Goal: Answer question/provide support

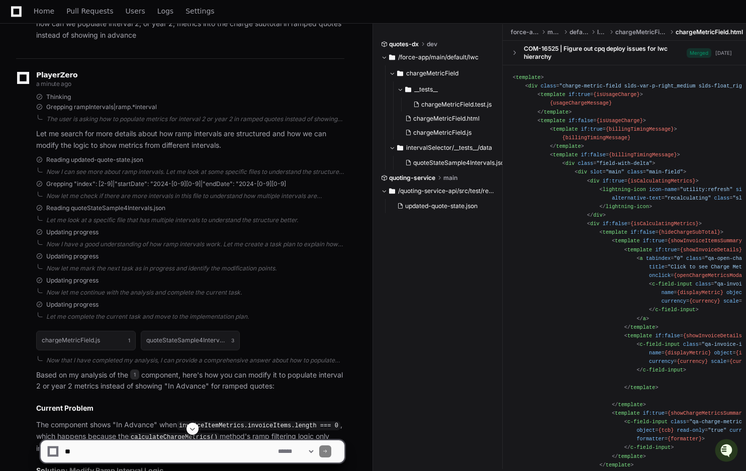
click at [169, 451] on textarea at bounding box center [169, 451] width 213 height 22
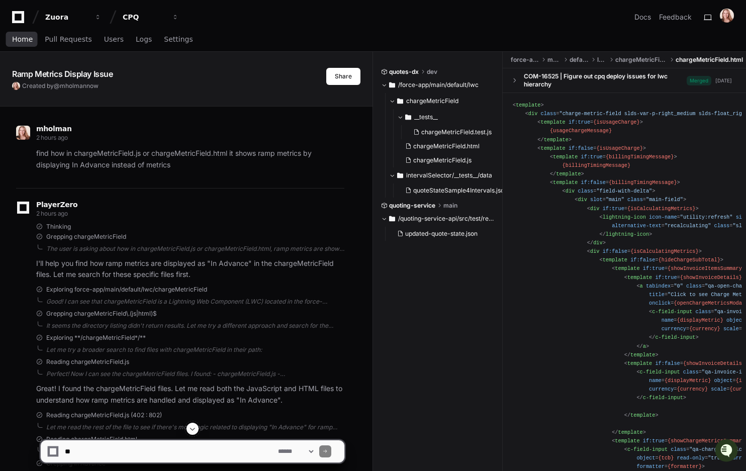
click at [21, 37] on span "Home" at bounding box center [22, 39] width 21 height 6
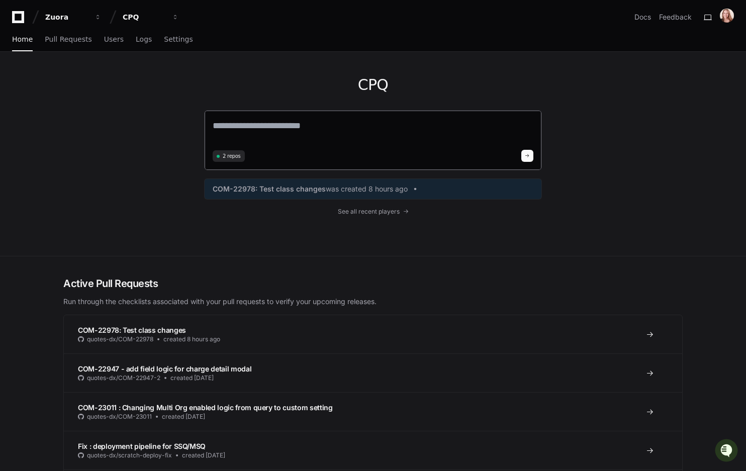
click at [263, 128] on textarea at bounding box center [373, 133] width 321 height 28
paste textarea "**********"
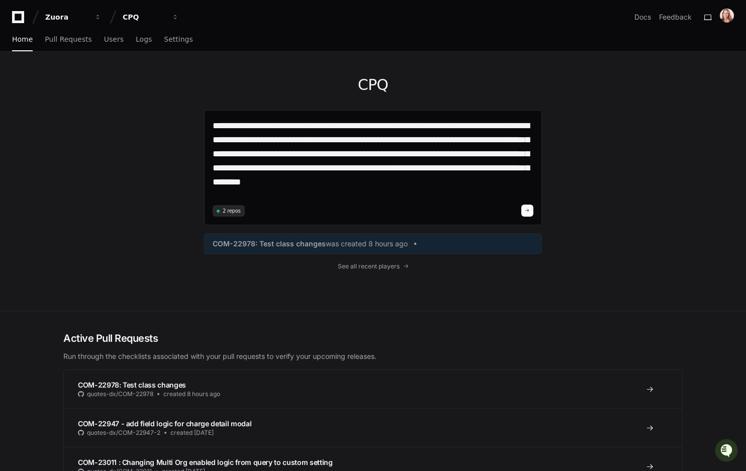
type textarea "**********"
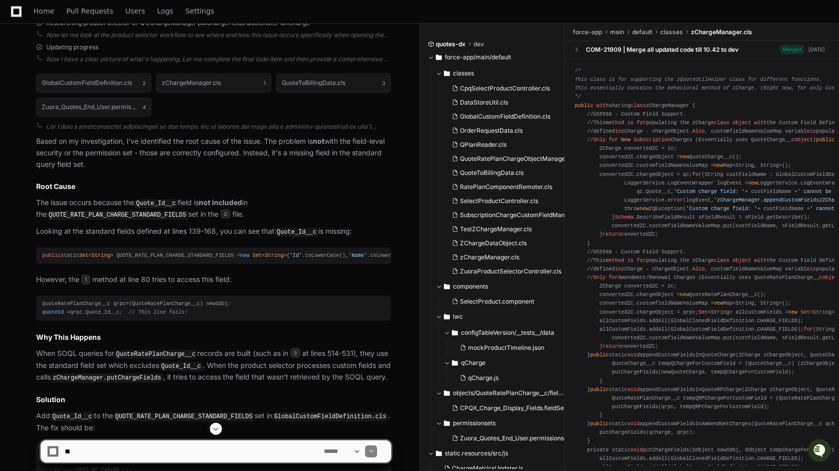
scroll to position [575, 0]
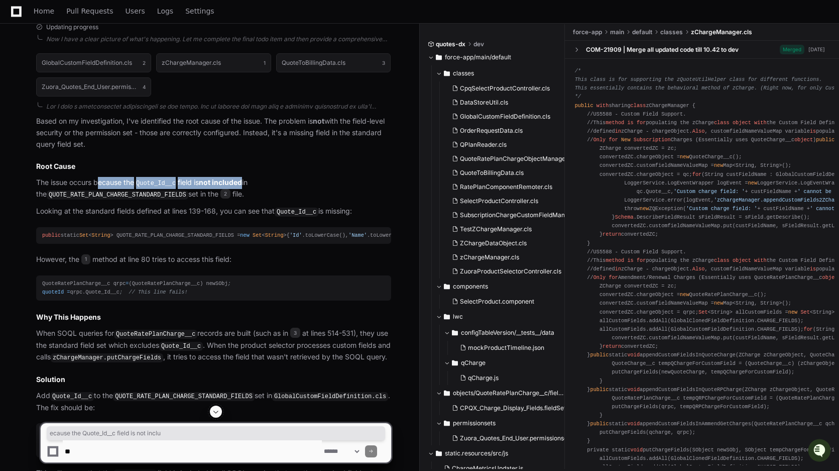
drag, startPoint x: 99, startPoint y: 185, endPoint x: 251, endPoint y: 185, distance: 151.2
click at [250, 186] on p "The issue occurs because the Quote_Id__c field is not included in the QUOTE_RAT…" at bounding box center [213, 189] width 355 height 24
click at [127, 191] on code "QUOTE_RATE_PLAN_CHARGE_STANDARD_FIELDS" at bounding box center [118, 194] width 142 height 9
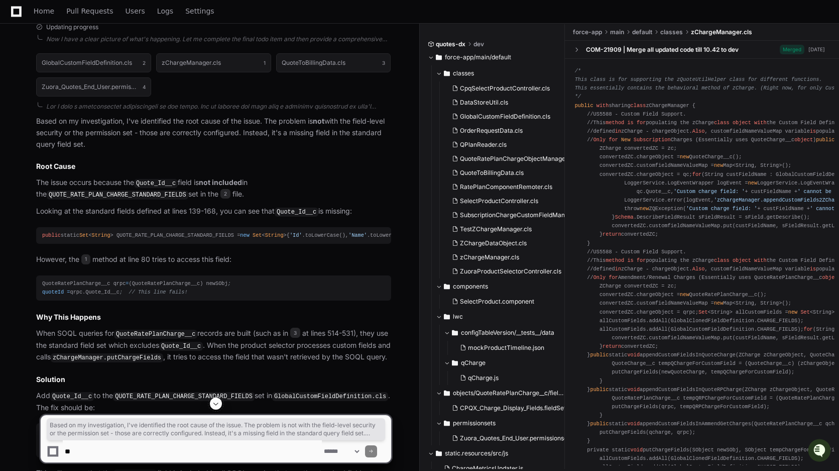
drag, startPoint x: 33, startPoint y: 120, endPoint x: 260, endPoint y: 196, distance: 240.1
click at [260, 196] on div "GlobalCustomFieldDefinition.cls 2 zChargeManager.cls 1 QuoteToBillingData.cls 3…" at bounding box center [203, 293] width 375 height 493
copy article "Based on my investigation, I've identified the root cause of the issue. The pro…"
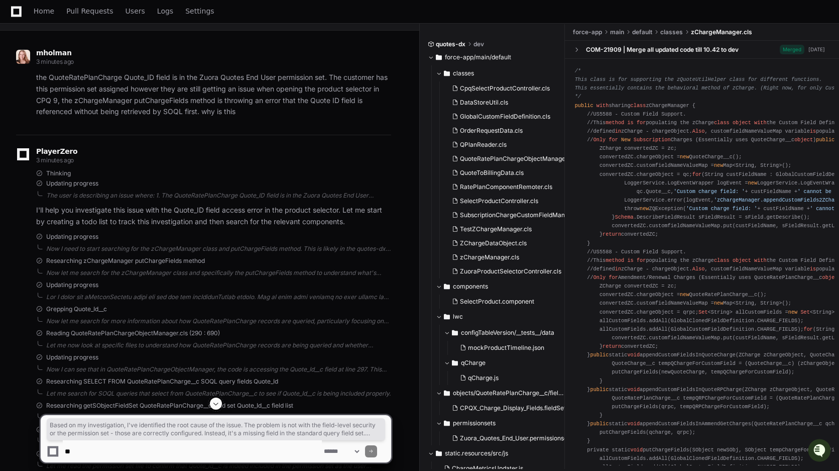
scroll to position [0, 0]
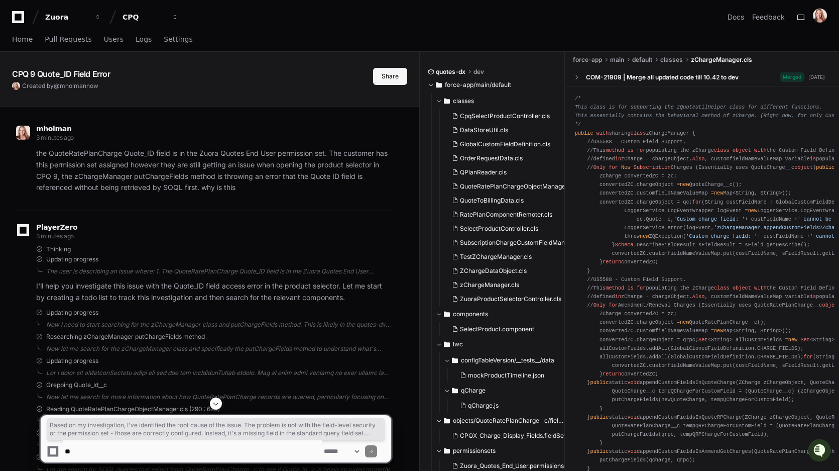
click at [390, 76] on button "Share" at bounding box center [390, 76] width 34 height 17
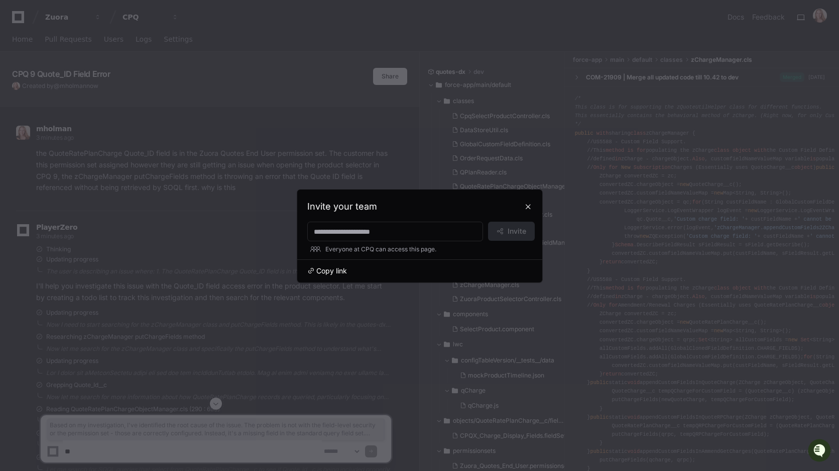
click at [331, 273] on span "Copy link" at bounding box center [332, 271] width 31 height 10
click at [355, 140] on div at bounding box center [419, 235] width 839 height 471
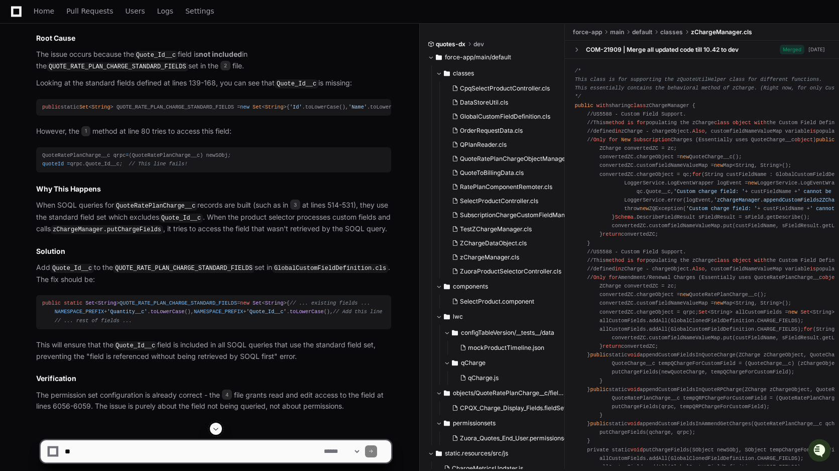
scroll to position [793, 0]
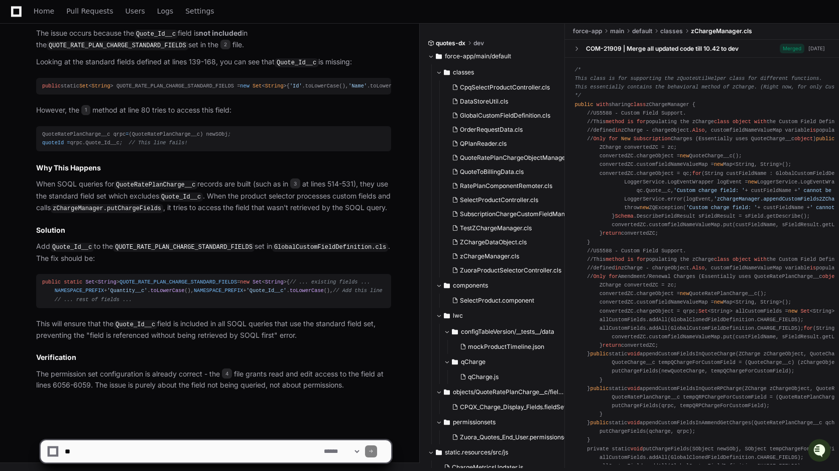
click at [241, 243] on code "QUOTE_RATE_PLAN_CHARGE_STANDARD_FIELDS" at bounding box center [184, 247] width 142 height 9
click at [188, 243] on code "QUOTE_RATE_PLAN_CHARGE_STANDARD_FIELDS" at bounding box center [184, 247] width 142 height 9
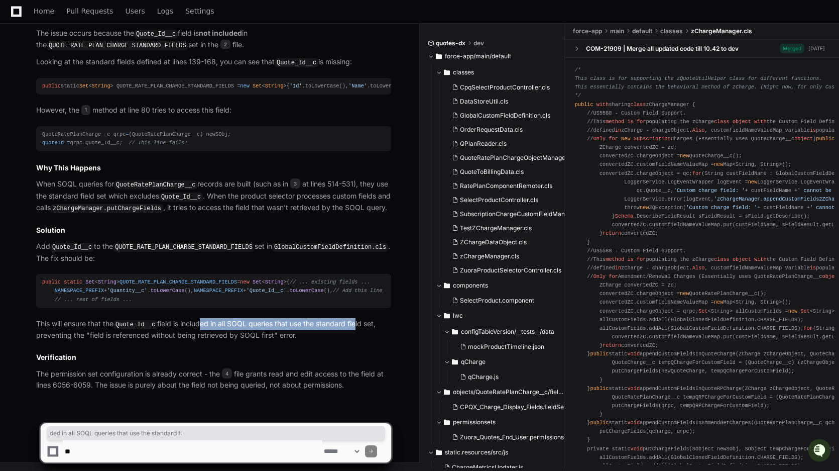
drag, startPoint x: 218, startPoint y: 325, endPoint x: 361, endPoint y: 328, distance: 142.7
click at [361, 328] on p "This will ensure that the Quote_Id__c field is included in all SOQL queries tha…" at bounding box center [213, 329] width 355 height 23
click at [317, 327] on p "This will ensure that the Quote_Id__c field is included in all SOQL queries tha…" at bounding box center [213, 329] width 355 height 23
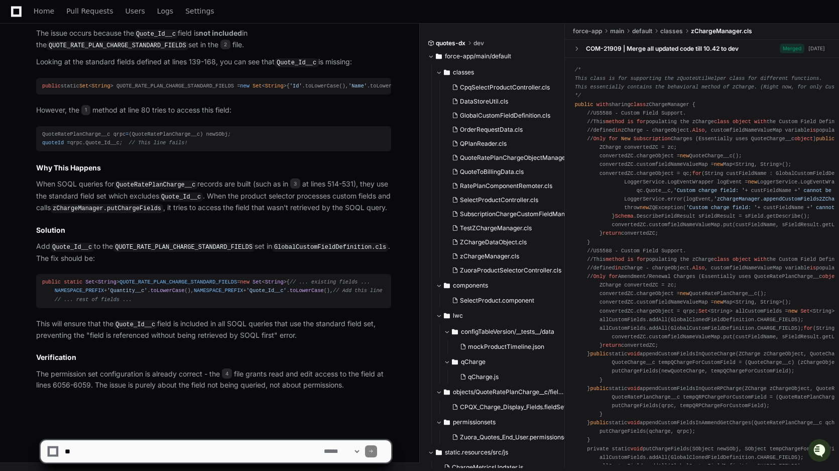
click at [222, 385] on p "The permission set configuration is already correct - the 4 file grants read an…" at bounding box center [213, 379] width 355 height 23
click at [366, 386] on p "The permission set configuration is already correct - the 4 file grants read an…" at bounding box center [213, 379] width 355 height 23
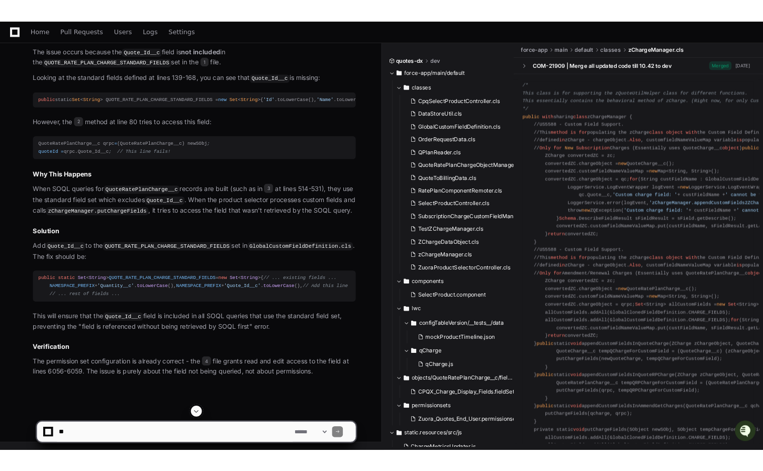
scroll to position [793, 0]
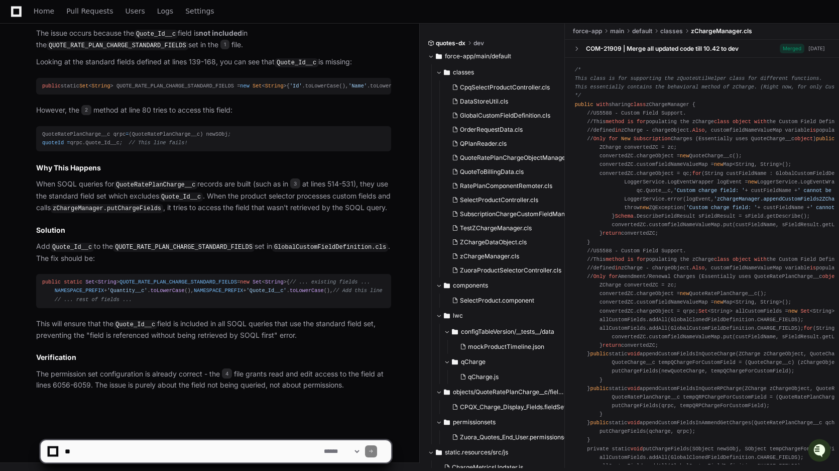
click at [268, 292] on div "public static Set < String > QUOTE_RATE_PLAN_CHARGE_STANDARD_FIELDS = new Set <…" at bounding box center [213, 291] width 343 height 26
click at [181, 279] on span "QUOTE_RATE_PLAN_CHARGE_STANDARD_FIELDS" at bounding box center [179, 282] width 118 height 6
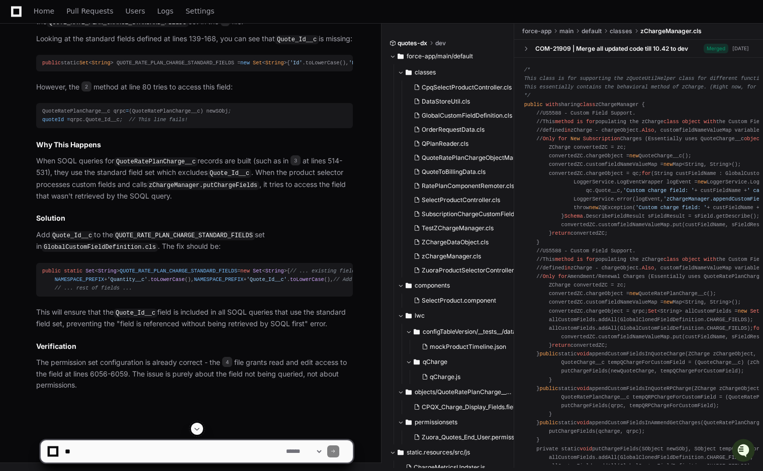
click at [274, 67] on div "public static Set < String > QUOTE_RATE_PLAN_CHARGE_STANDARD_FIELDS = new Set <…" at bounding box center [194, 63] width 304 height 9
